Goal: Navigation & Orientation: Find specific page/section

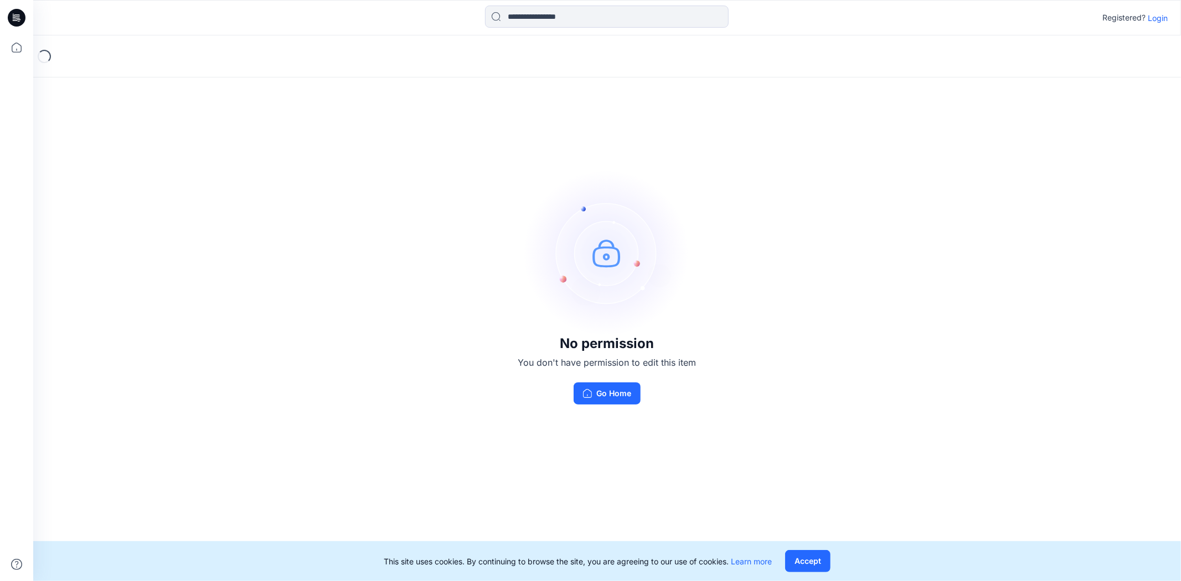
click at [1158, 13] on p "Login" at bounding box center [1158, 18] width 20 height 12
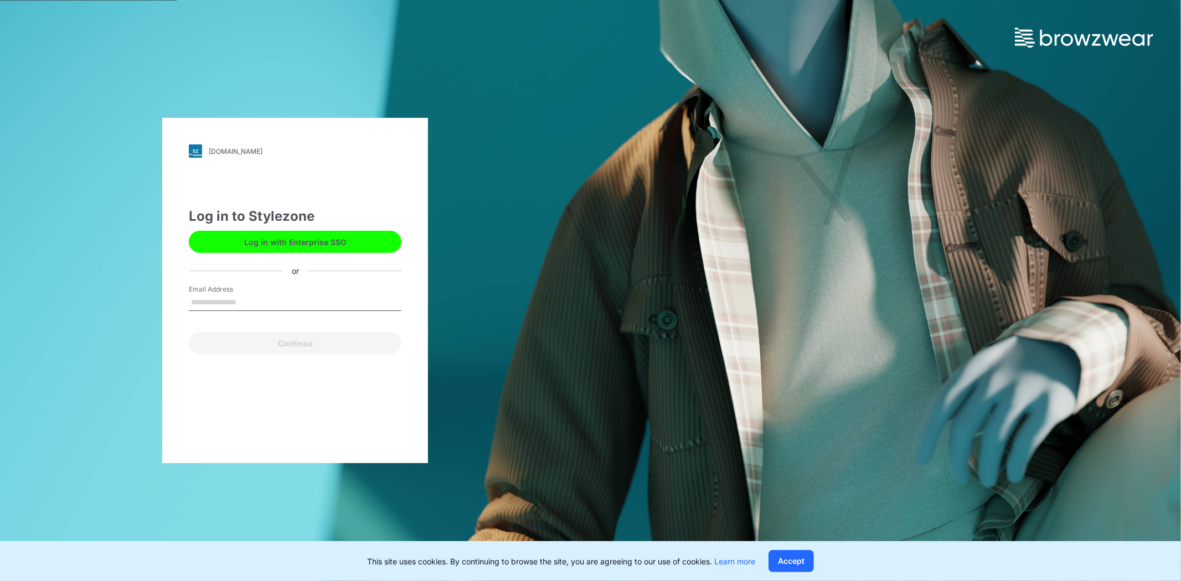
type input "**********"
click at [303, 342] on button "Continue" at bounding box center [295, 343] width 213 height 22
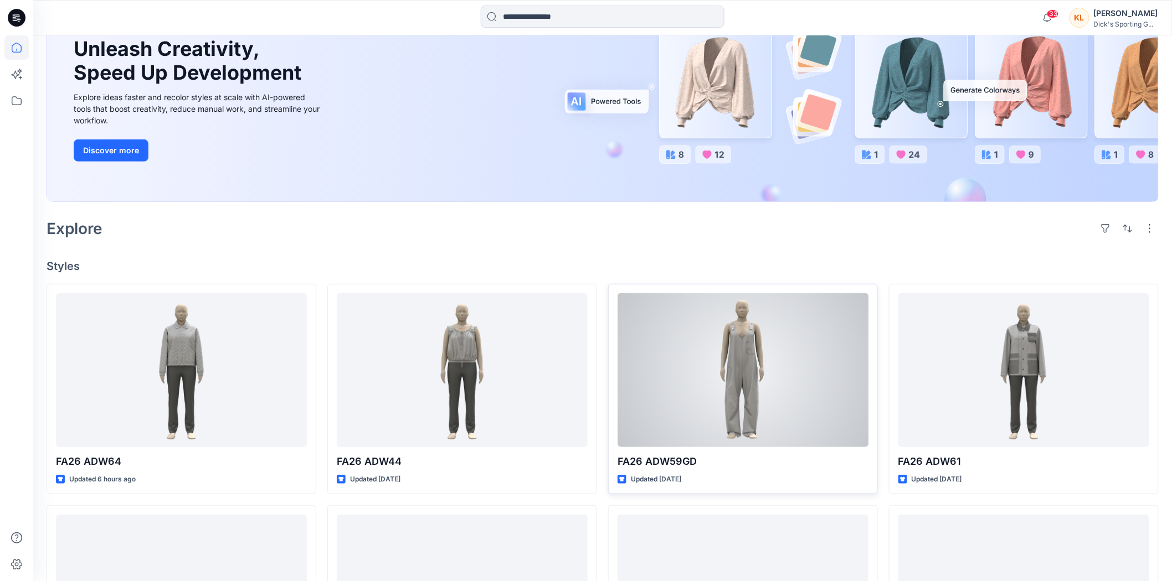
scroll to position [184, 0]
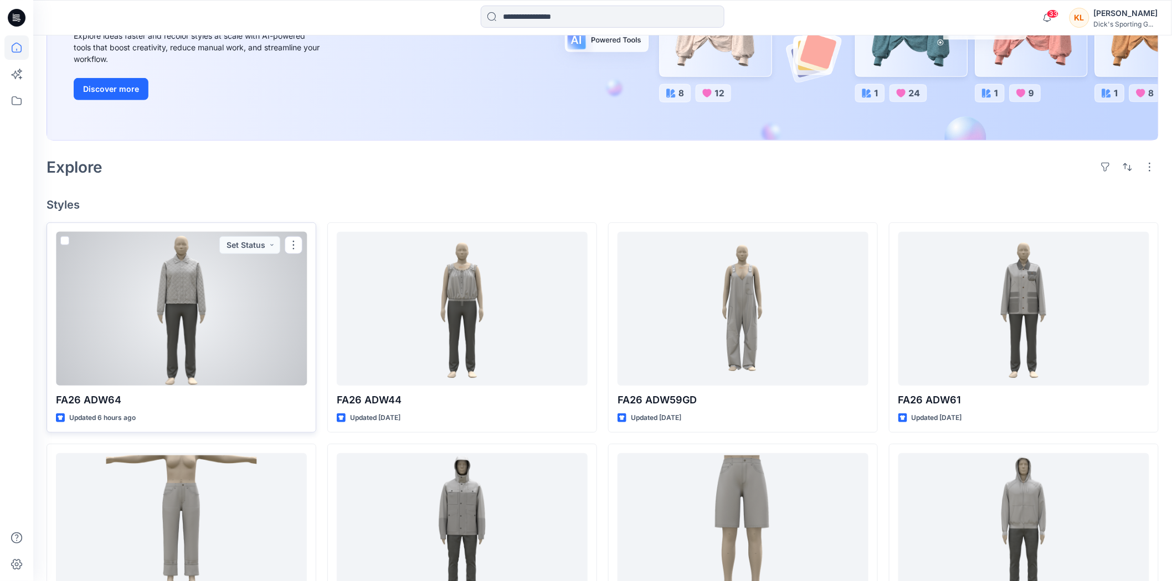
click at [248, 315] on div at bounding box center [181, 309] width 251 height 154
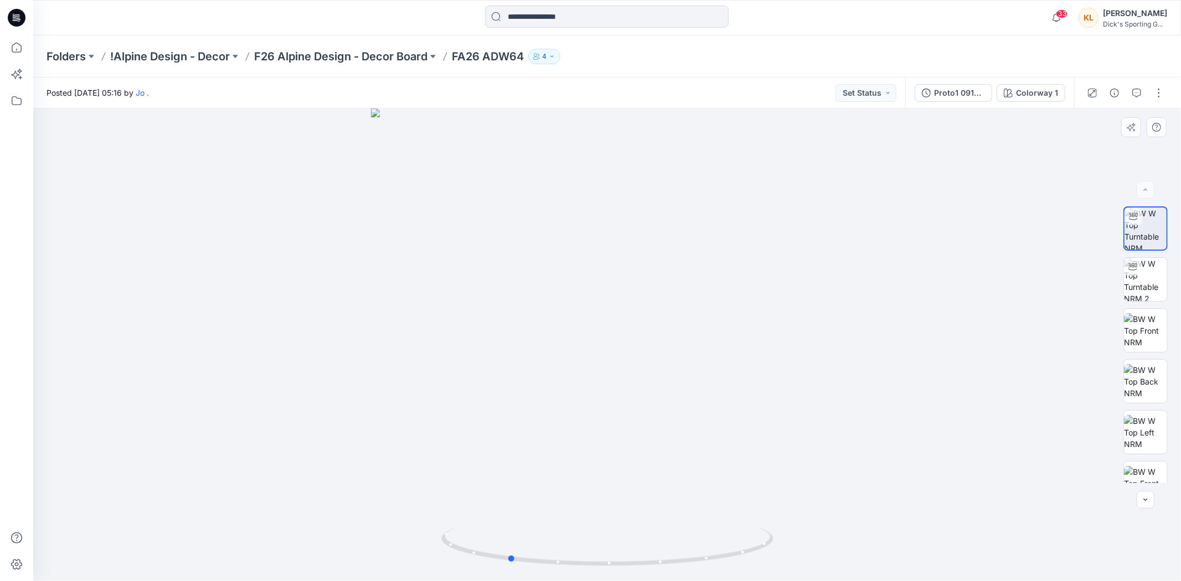
drag, startPoint x: 539, startPoint y: 305, endPoint x: 776, endPoint y: 346, distance: 241.1
click at [776, 346] on div at bounding box center [607, 345] width 1148 height 473
drag, startPoint x: 602, startPoint y: 312, endPoint x: 723, endPoint y: 317, distance: 120.8
click at [723, 317] on div at bounding box center [607, 345] width 1148 height 473
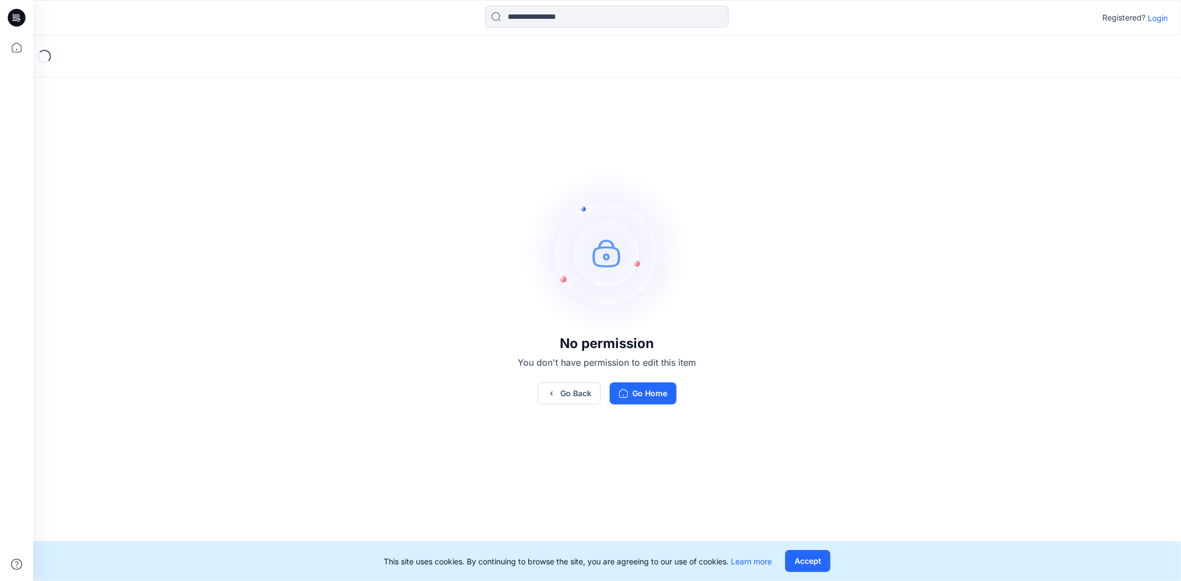
click at [1158, 16] on p "Login" at bounding box center [1158, 18] width 20 height 12
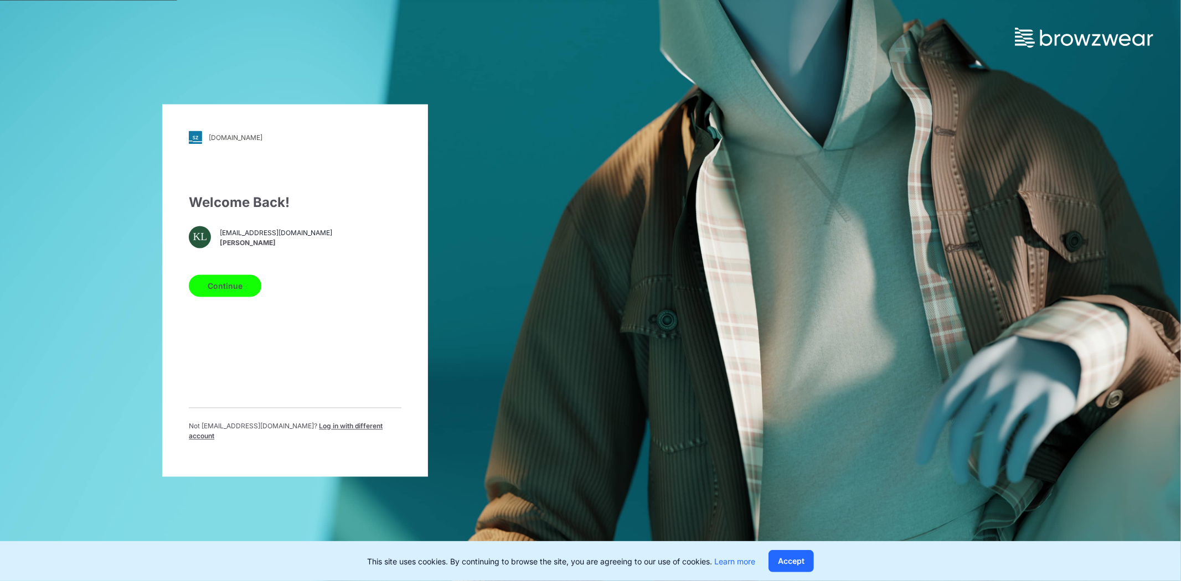
click at [243, 288] on button "Continue" at bounding box center [225, 286] width 73 height 22
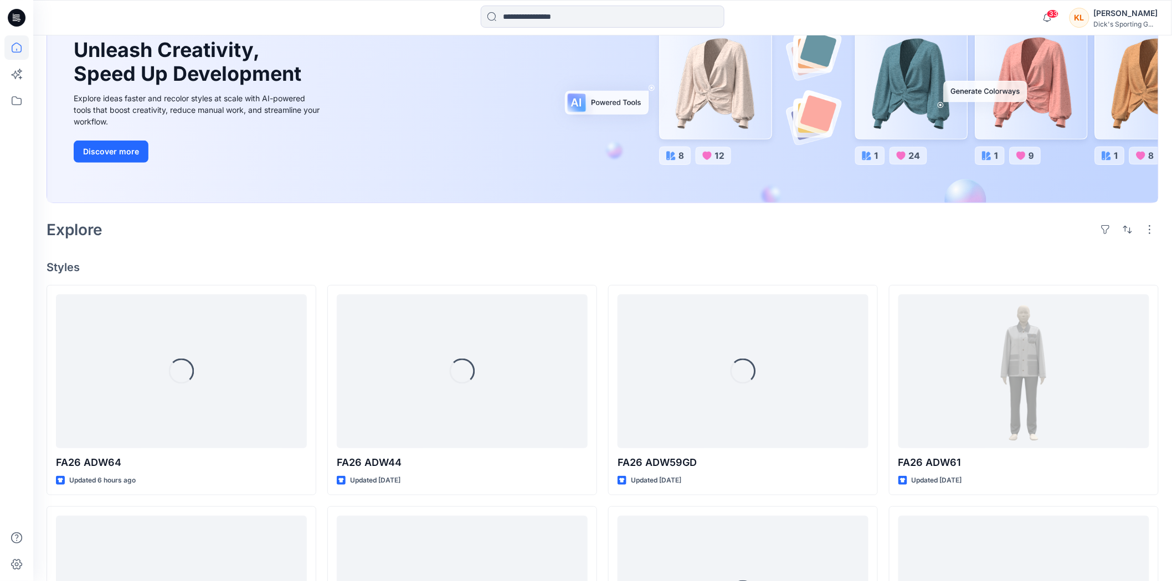
scroll to position [123, 0]
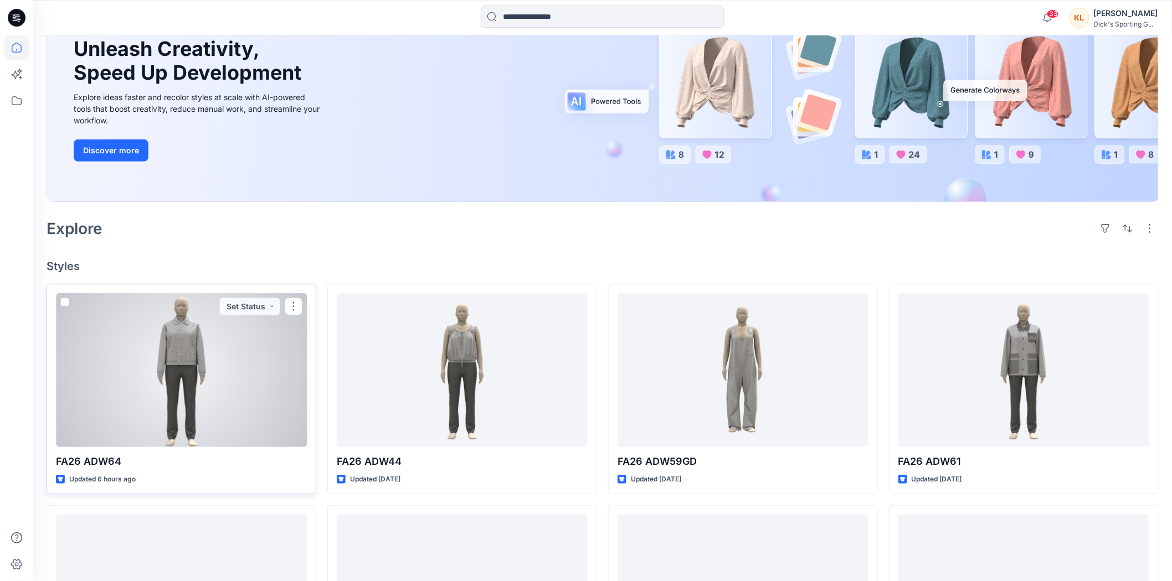
click at [192, 338] on div at bounding box center [181, 371] width 251 height 154
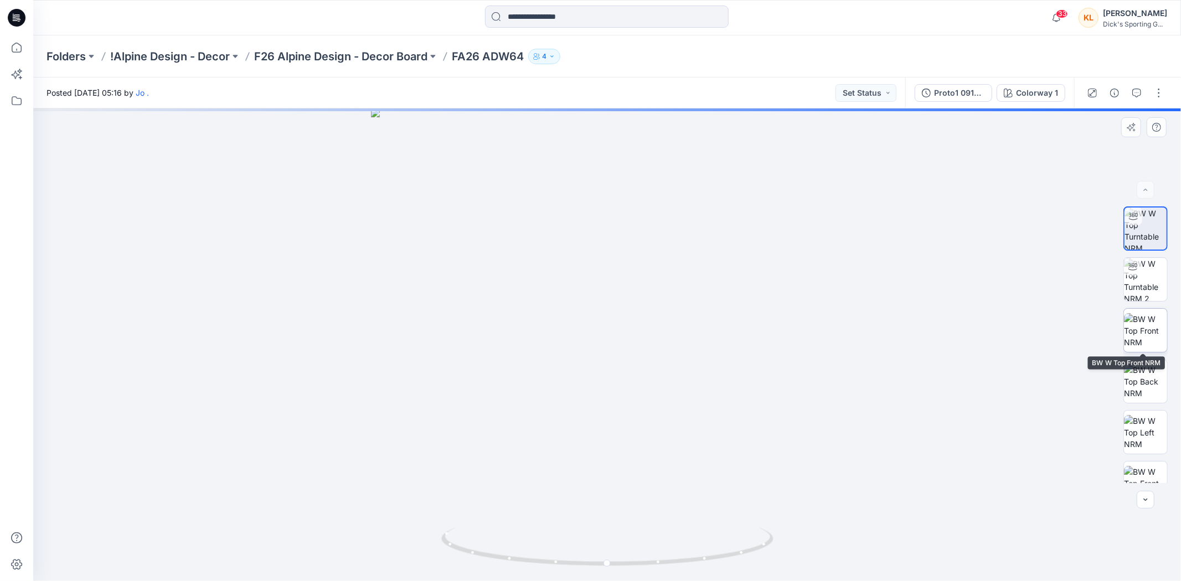
click at [1141, 329] on img at bounding box center [1145, 330] width 43 height 35
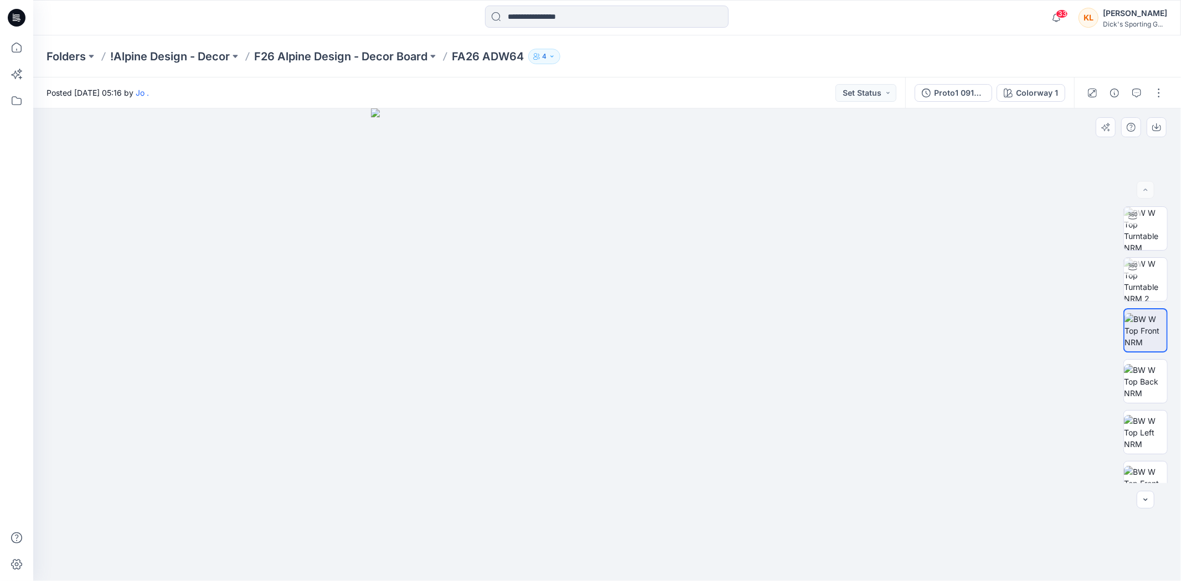
drag, startPoint x: 578, startPoint y: 345, endPoint x: 768, endPoint y: 357, distance: 190.3
click at [768, 357] on img at bounding box center [607, 345] width 473 height 473
drag, startPoint x: 632, startPoint y: 361, endPoint x: 756, endPoint y: 367, distance: 123.6
click at [756, 367] on img at bounding box center [607, 345] width 473 height 473
drag, startPoint x: 739, startPoint y: 374, endPoint x: 551, endPoint y: 366, distance: 187.9
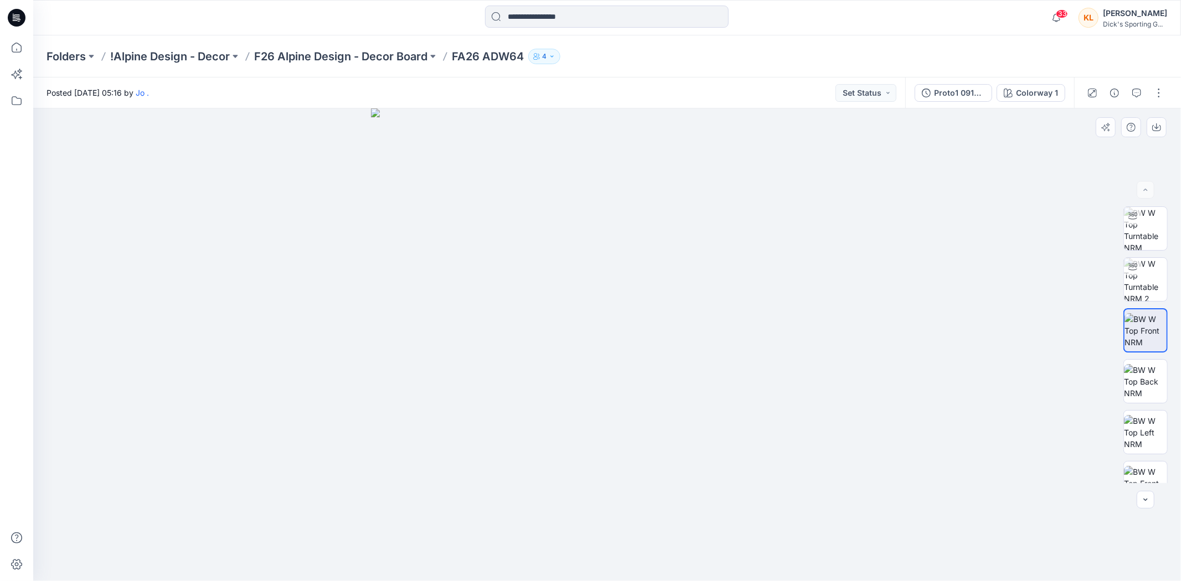
click at [551, 366] on img at bounding box center [607, 345] width 473 height 473
drag, startPoint x: 651, startPoint y: 363, endPoint x: 645, endPoint y: 357, distance: 9.0
click at [629, 363] on img at bounding box center [607, 345] width 473 height 473
click at [1129, 271] on icon at bounding box center [1133, 266] width 9 height 9
drag, startPoint x: 547, startPoint y: 301, endPoint x: 630, endPoint y: 328, distance: 88.1
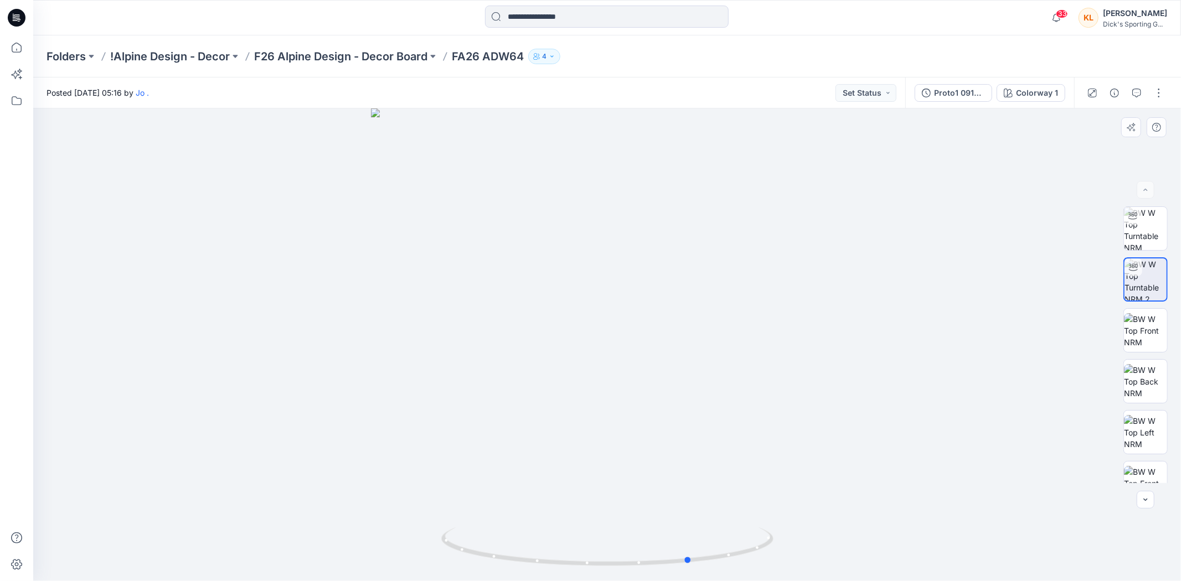
click at [630, 328] on div at bounding box center [607, 345] width 1148 height 473
drag, startPoint x: 652, startPoint y: 289, endPoint x: 564, endPoint y: 301, distance: 89.5
click at [564, 301] on div at bounding box center [607, 345] width 1148 height 473
click at [1159, 222] on img at bounding box center [1145, 228] width 43 height 43
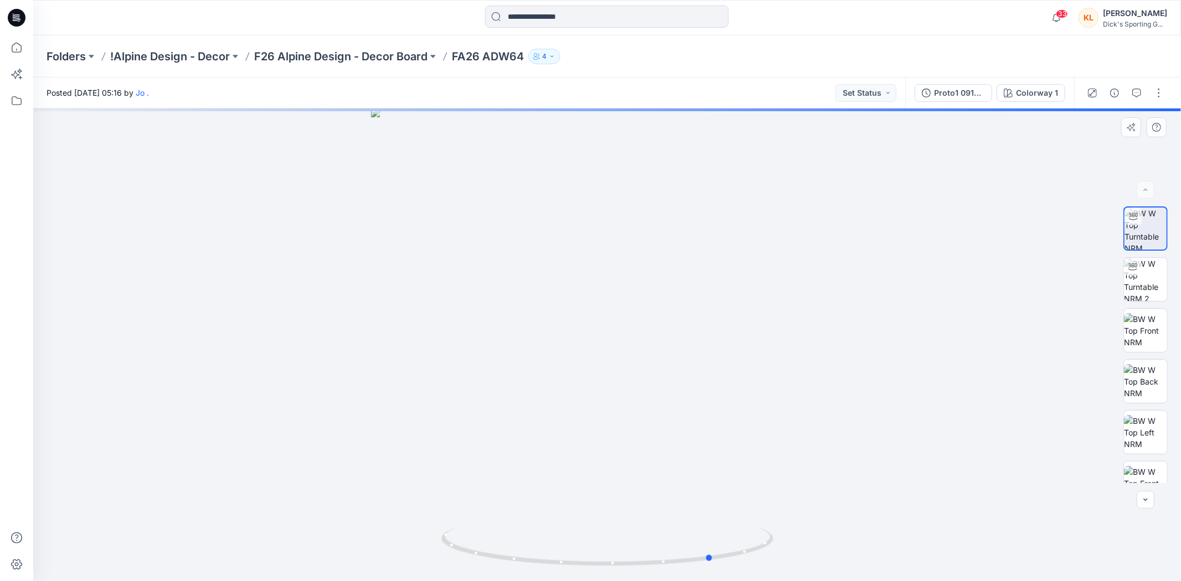
drag, startPoint x: 672, startPoint y: 342, endPoint x: 711, endPoint y: 338, distance: 39.5
click at [711, 338] on div at bounding box center [607, 345] width 1148 height 473
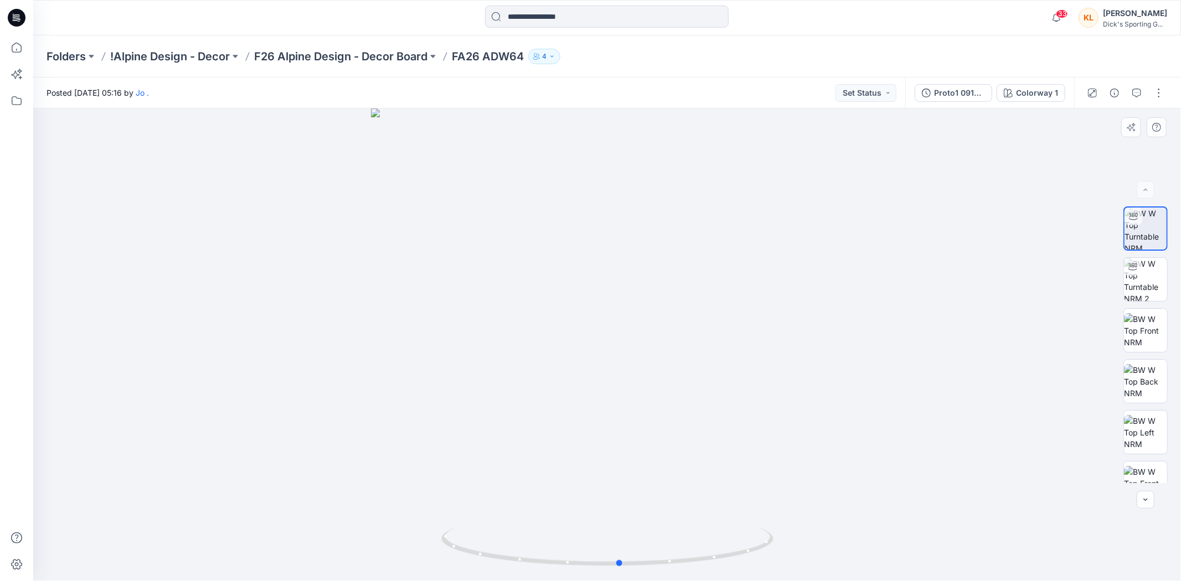
drag, startPoint x: 603, startPoint y: 285, endPoint x: 509, endPoint y: 307, distance: 95.5
click at [509, 307] on div at bounding box center [607, 345] width 1148 height 473
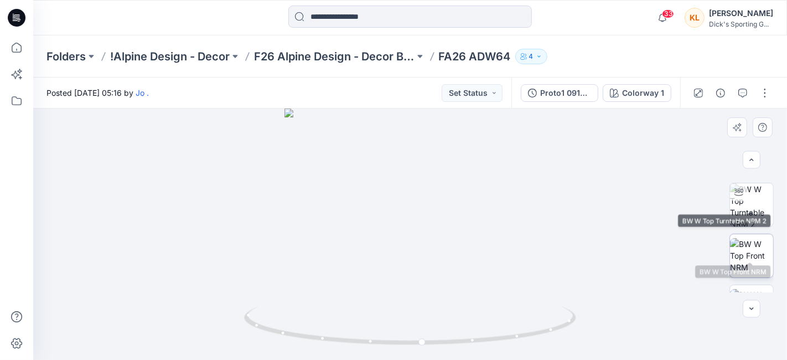
scroll to position [61, 0]
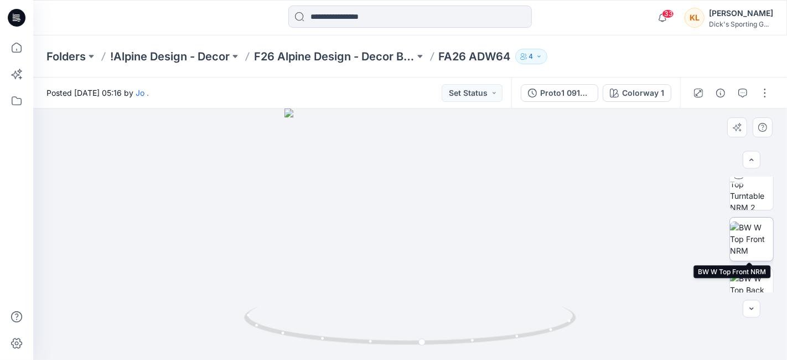
click at [762, 248] on img at bounding box center [751, 239] width 43 height 35
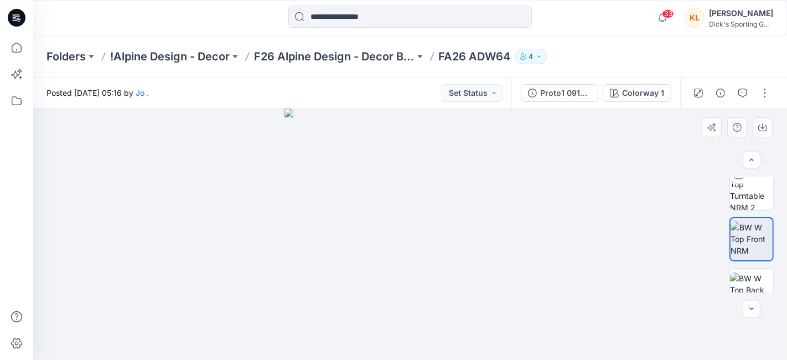
click at [510, 309] on img at bounding box center [410, 234] width 251 height 251
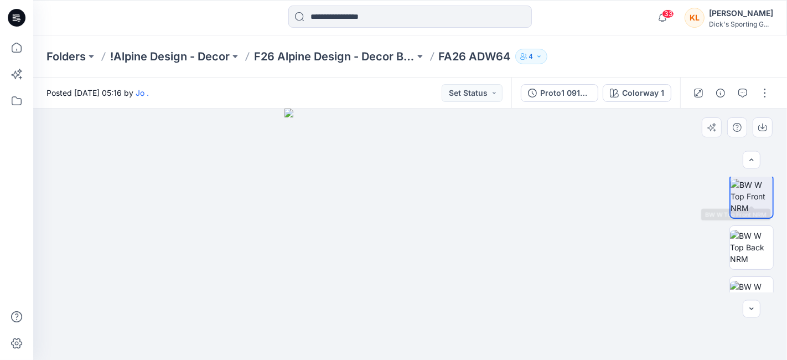
scroll to position [123, 0]
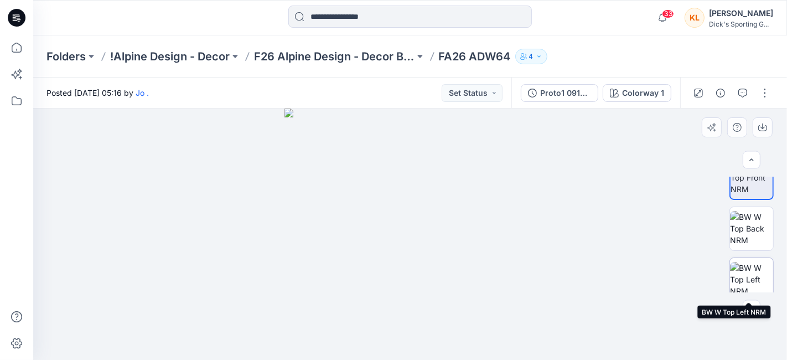
click at [752, 272] on img at bounding box center [751, 279] width 43 height 35
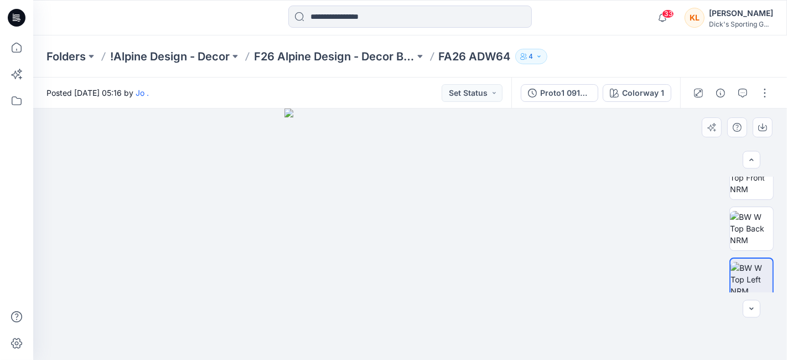
drag, startPoint x: 545, startPoint y: 310, endPoint x: 557, endPoint y: 301, distance: 13.8
click at [545, 310] on div at bounding box center [410, 234] width 754 height 251
click at [736, 235] on img at bounding box center [751, 228] width 43 height 35
